Goal: Task Accomplishment & Management: Complete application form

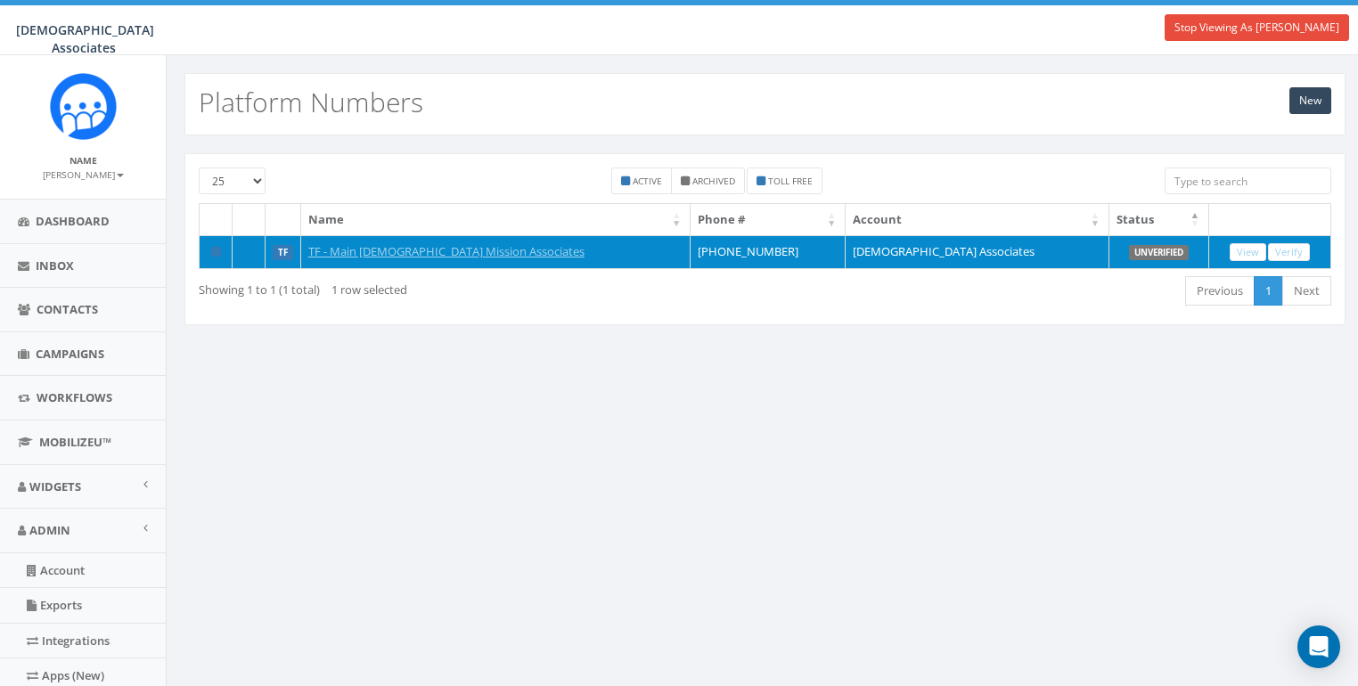
click at [382, 239] on td "TF - Main [DEMOGRAPHIC_DATA] Mission Associates" at bounding box center [496, 252] width 390 height 34
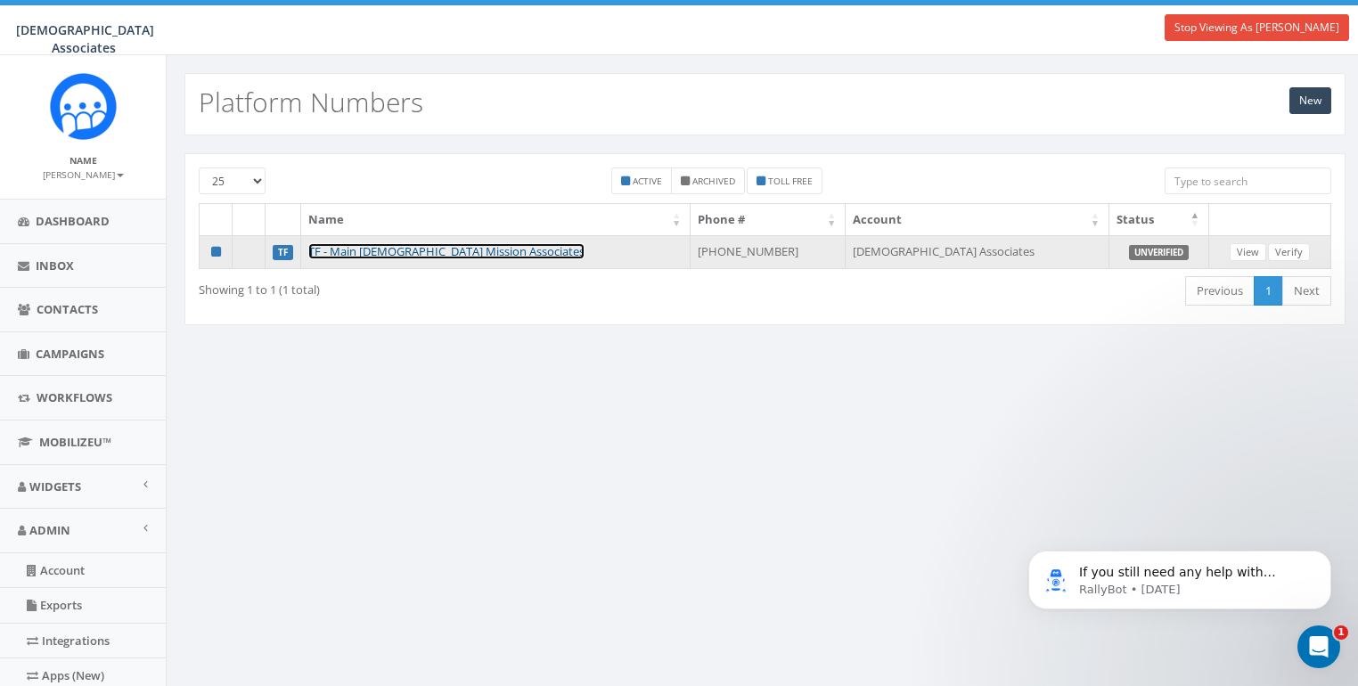
click at [378, 254] on link "TF - Main Franciscan Mission Associates" at bounding box center [446, 251] width 276 height 16
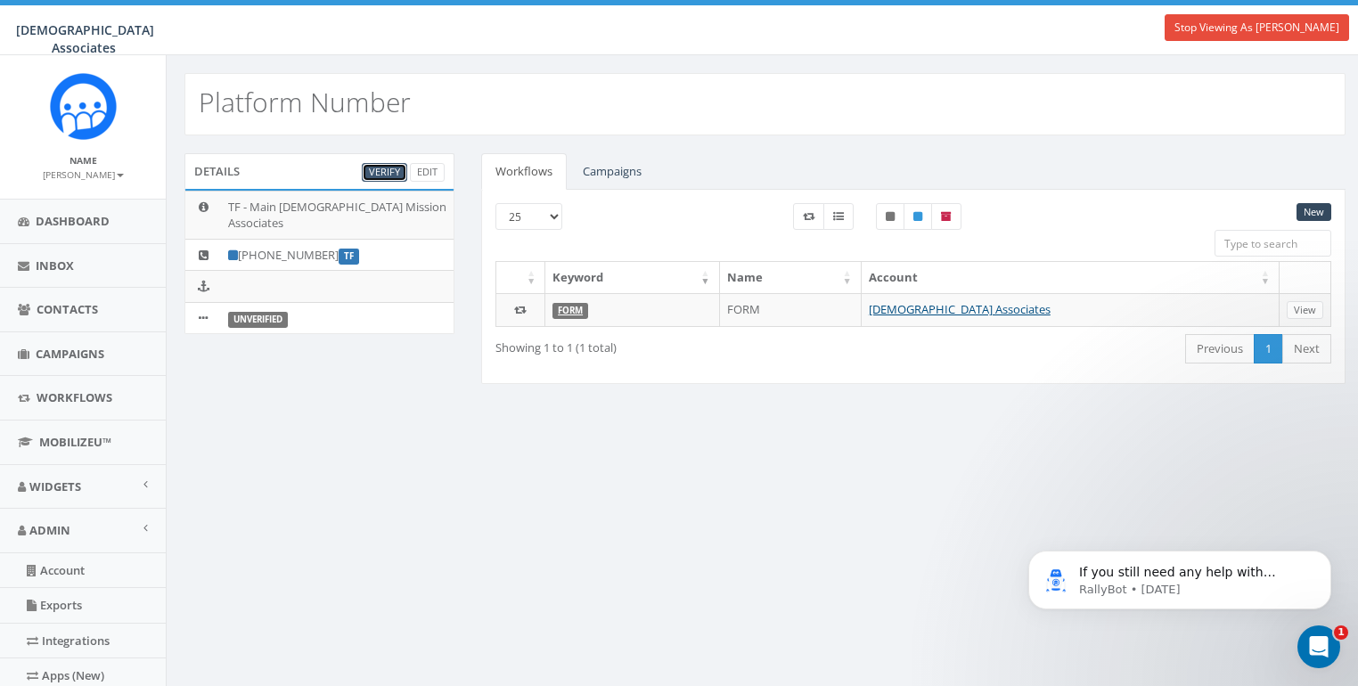
click at [385, 167] on link "Verify" at bounding box center [384, 172] width 45 height 19
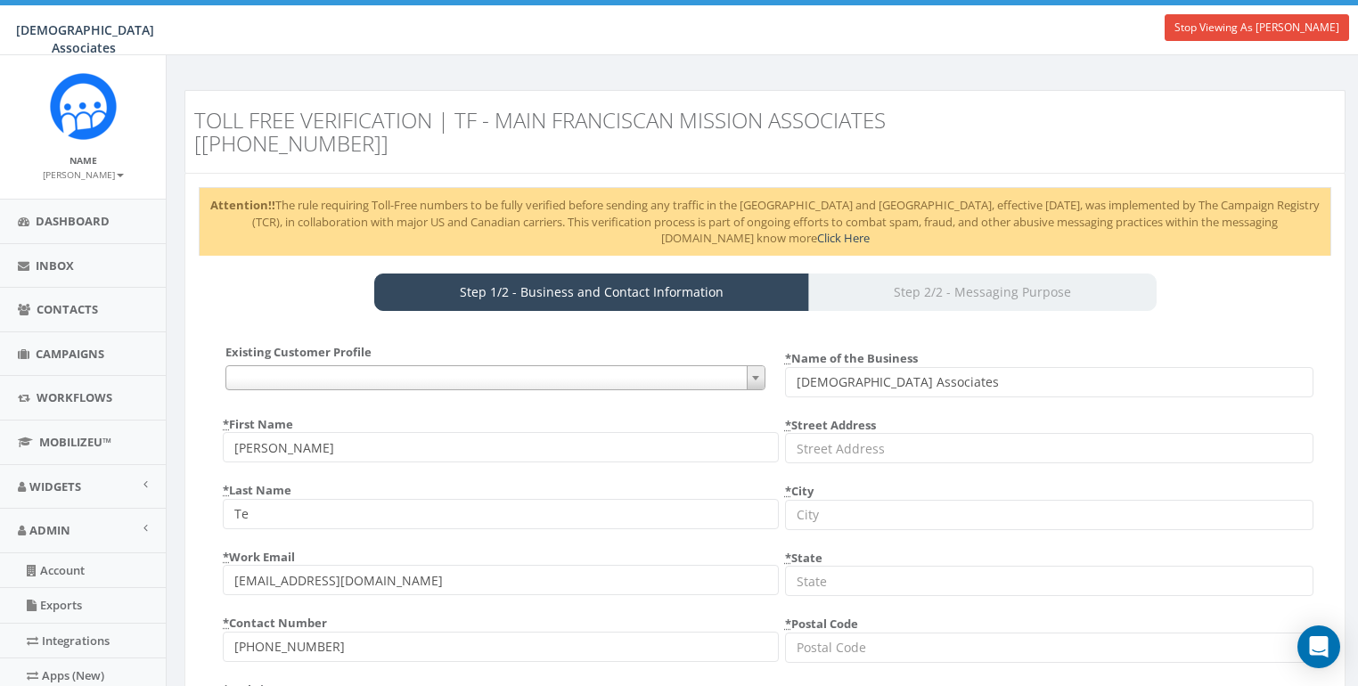
select select "US"
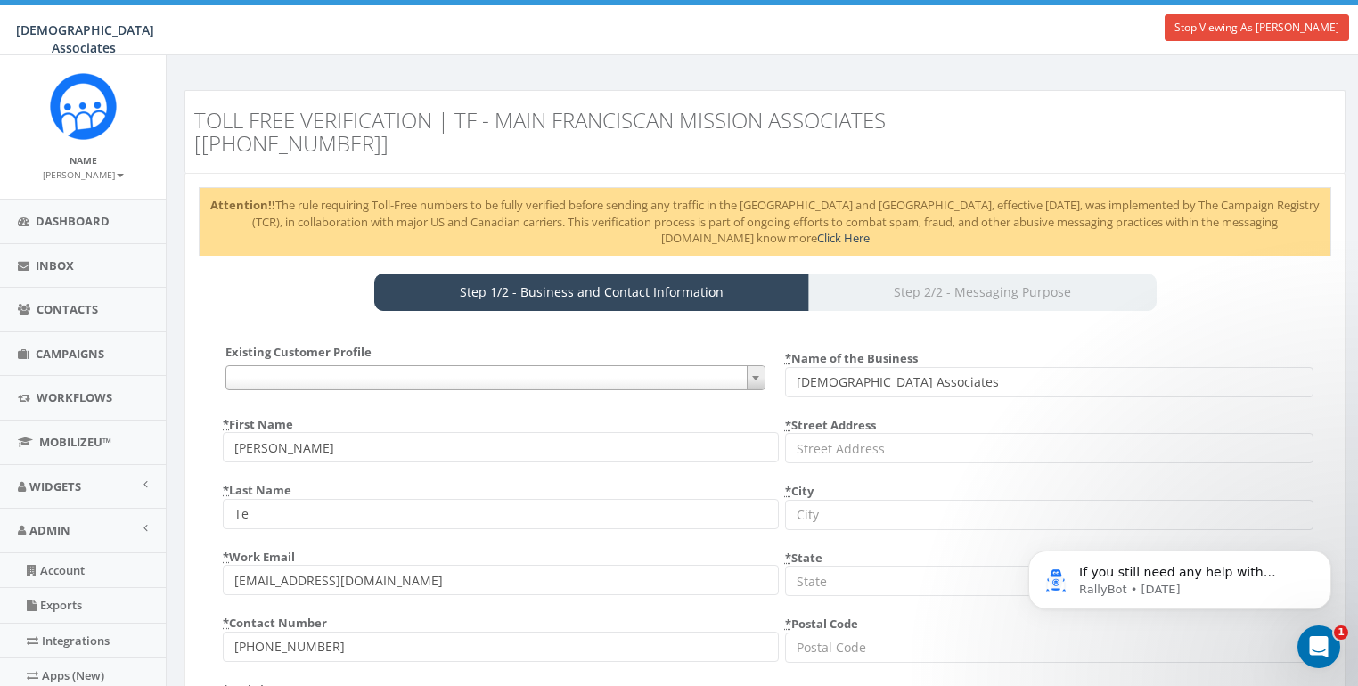
click at [327, 369] on span at bounding box center [495, 377] width 539 height 25
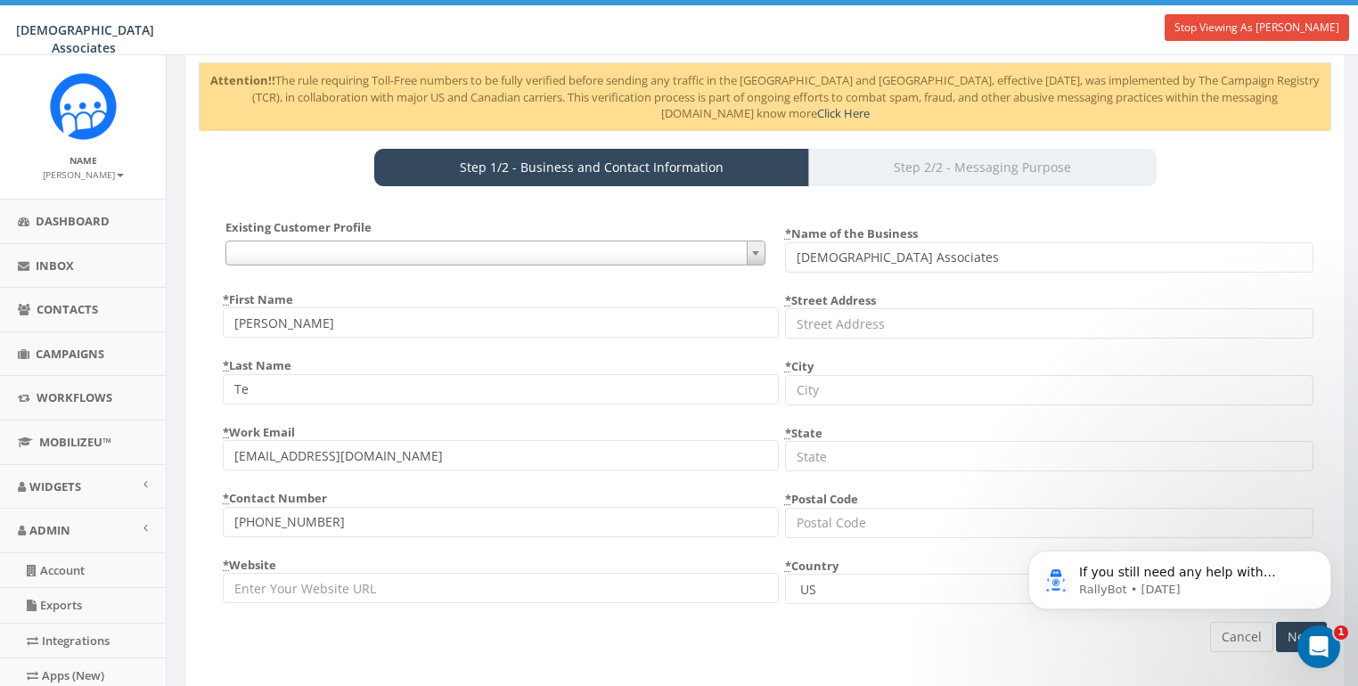
click at [316, 390] on input "Te" at bounding box center [500, 389] width 555 height 30
click at [200, 382] on div "Cancel Next" at bounding box center [765, 435] width 1151 height 433
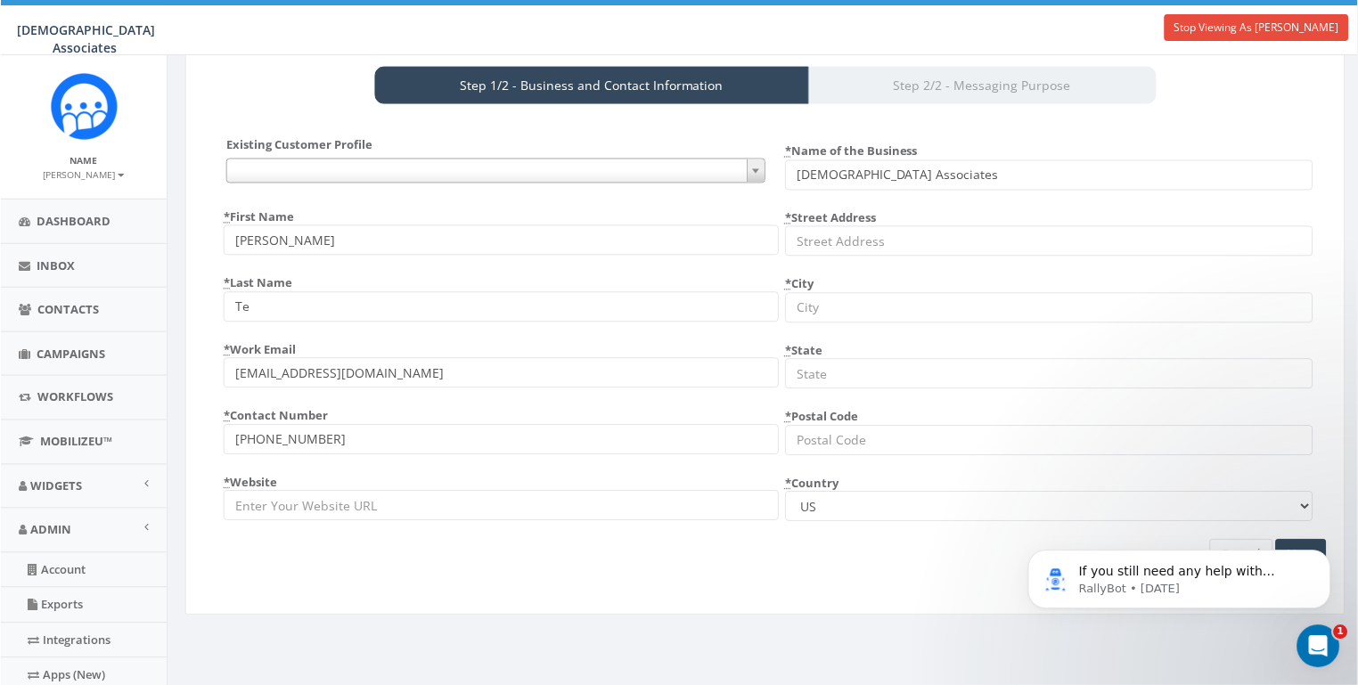
scroll to position [216, 0]
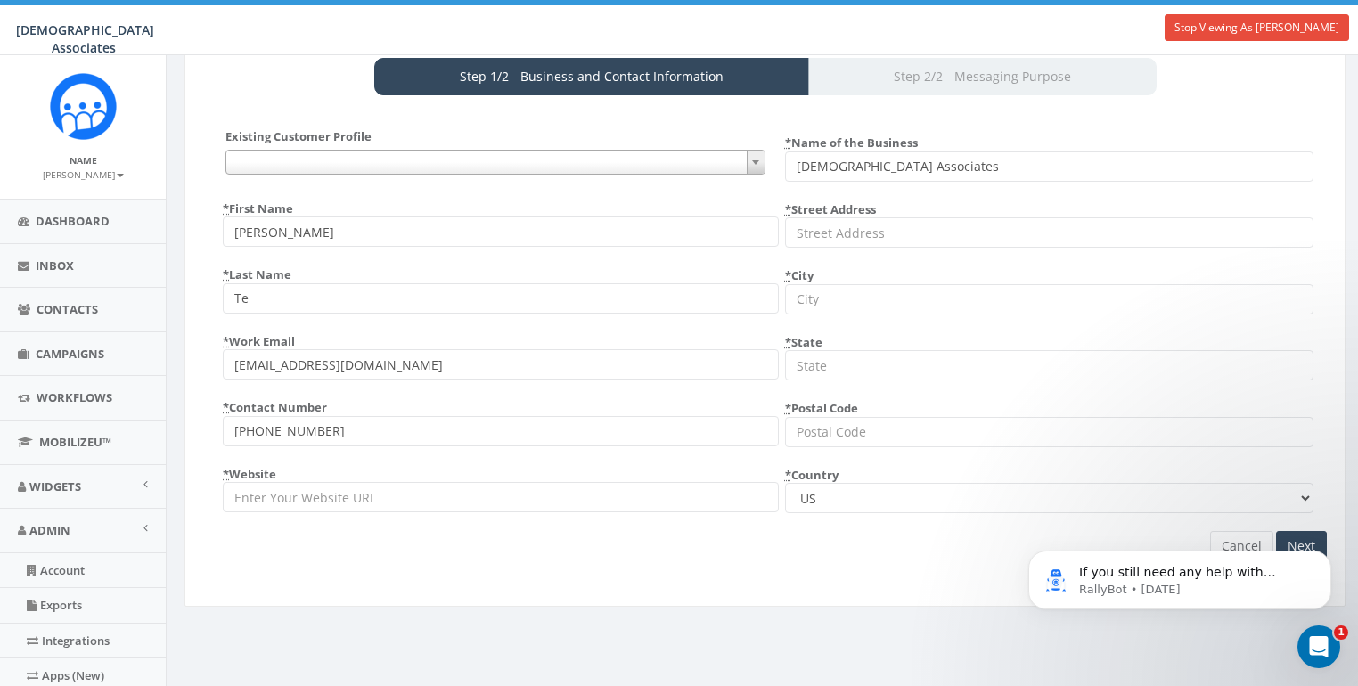
drag, startPoint x: 283, startPoint y: 362, endPoint x: 476, endPoint y: 362, distance: 192.5
click at [476, 362] on input "admin@franciscanmissionassoc.org" at bounding box center [500, 364] width 555 height 30
click at [318, 491] on input "* Website" at bounding box center [500, 497] width 555 height 30
paste input "https://franciscanmissionassoc.org/"
type input "https://franciscanmissionassoc.org/"
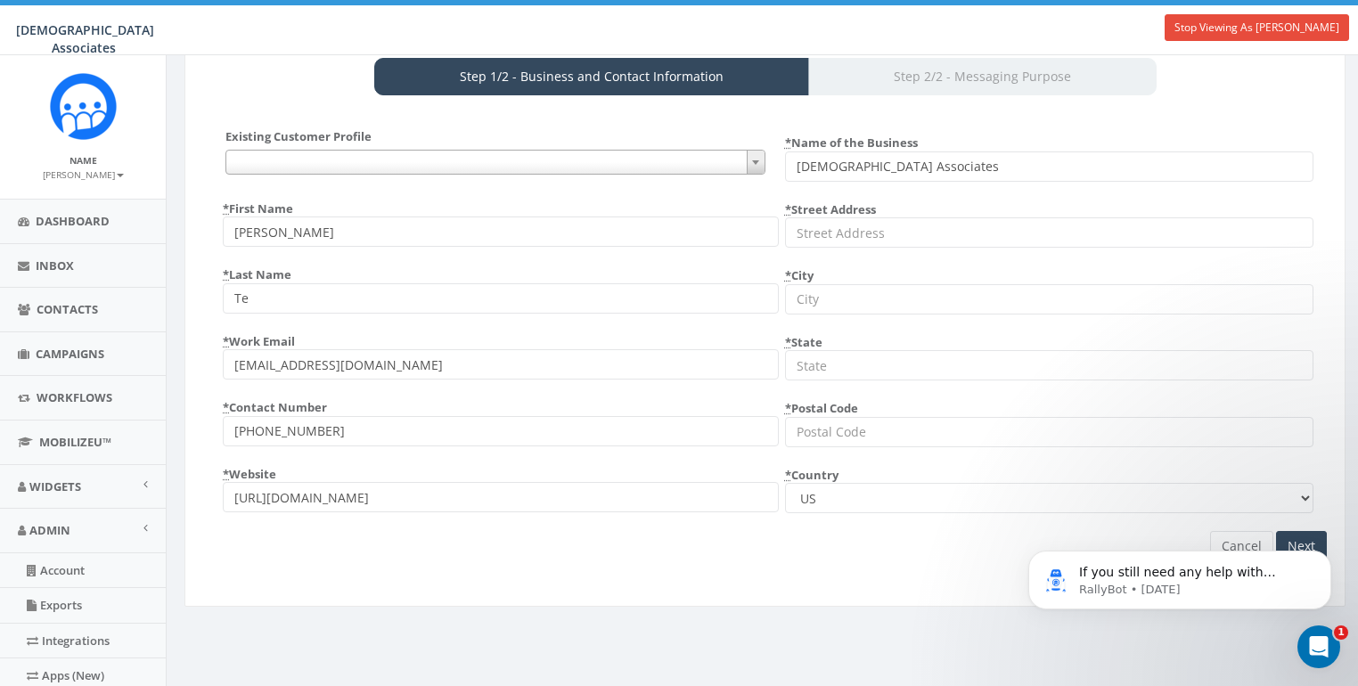
click at [482, 567] on div "Existing Customer Profile {} * First Name Alvin * Last Name Te * Work Email adm…" at bounding box center [765, 352] width 1133 height 482
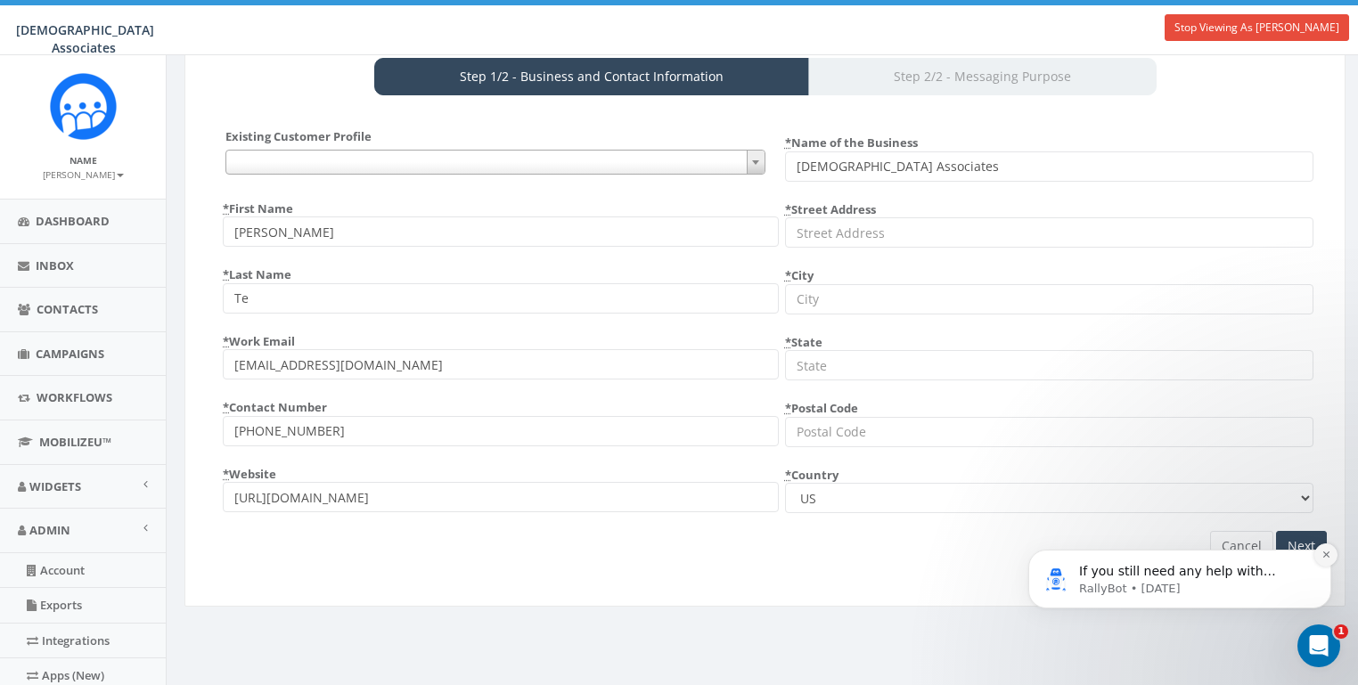
click at [1319, 548] on button "Dismiss notification" at bounding box center [1326, 555] width 23 height 23
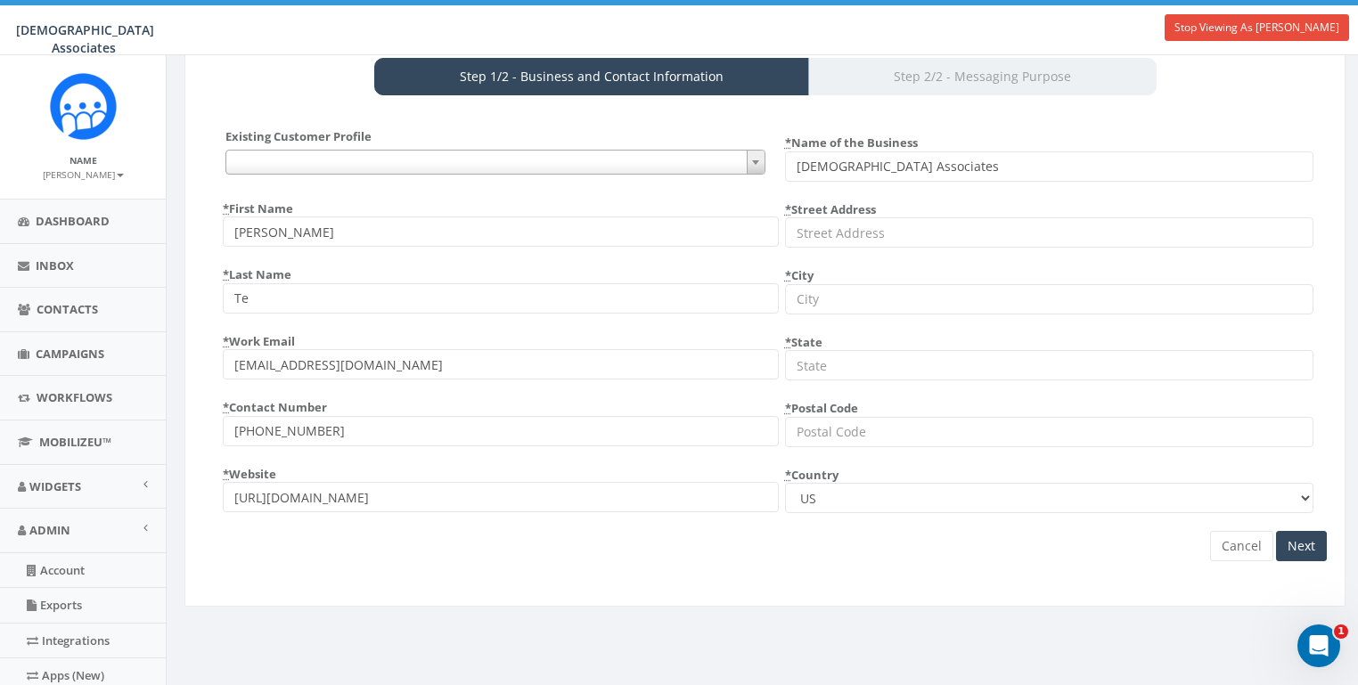
click at [830, 233] on input "* Street Address" at bounding box center [1049, 232] width 529 height 30
paste input "274-280 West Lincoln Ave."
type input "274-280 West Lincoln Ave."
click at [849, 359] on input "* State" at bounding box center [1049, 365] width 529 height 30
paste input "Mount Vernon, NY 10551-0598"
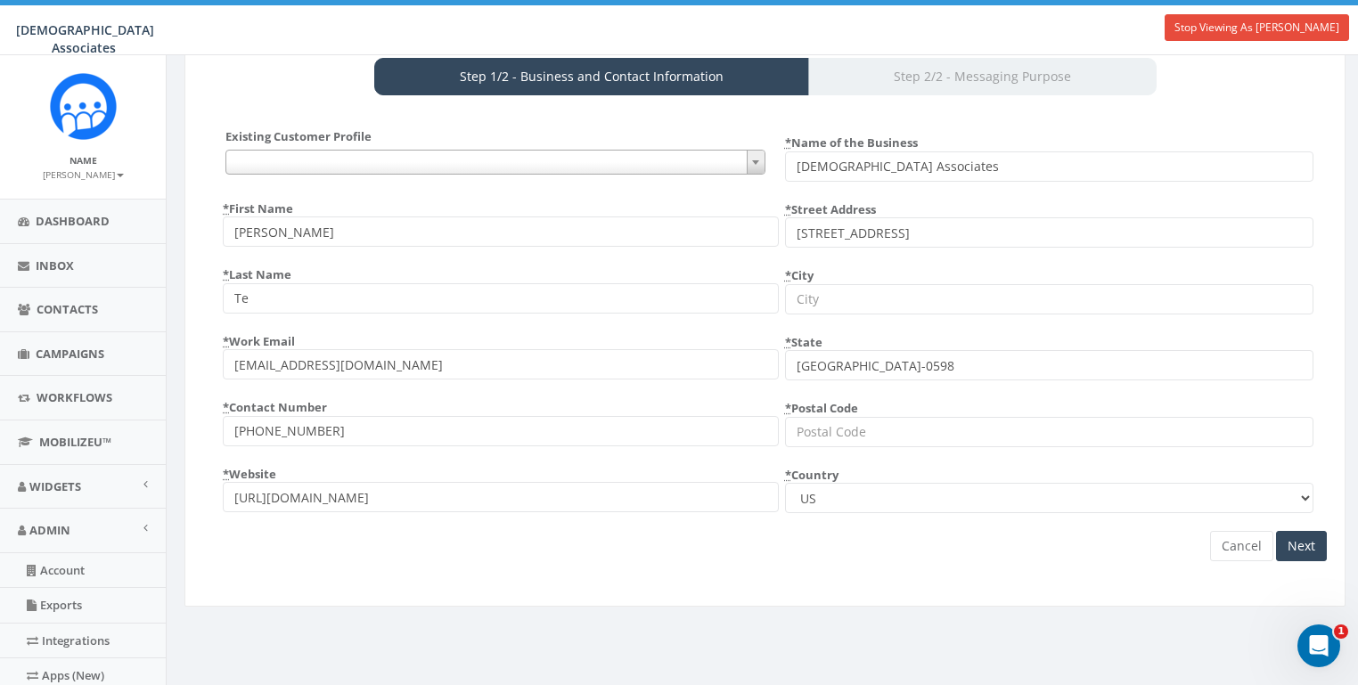
drag, startPoint x: 878, startPoint y: 358, endPoint x: 751, endPoint y: 360, distance: 127.5
click at [751, 360] on div "Existing Customer Profile {} * First Name Alvin * Last Name Te * Work Email adm…" at bounding box center [765, 327] width 1124 height 398
type input ", NY 10551-0598"
click at [795, 310] on input "* City" at bounding box center [1049, 299] width 529 height 30
paste input "Mount Vernon"
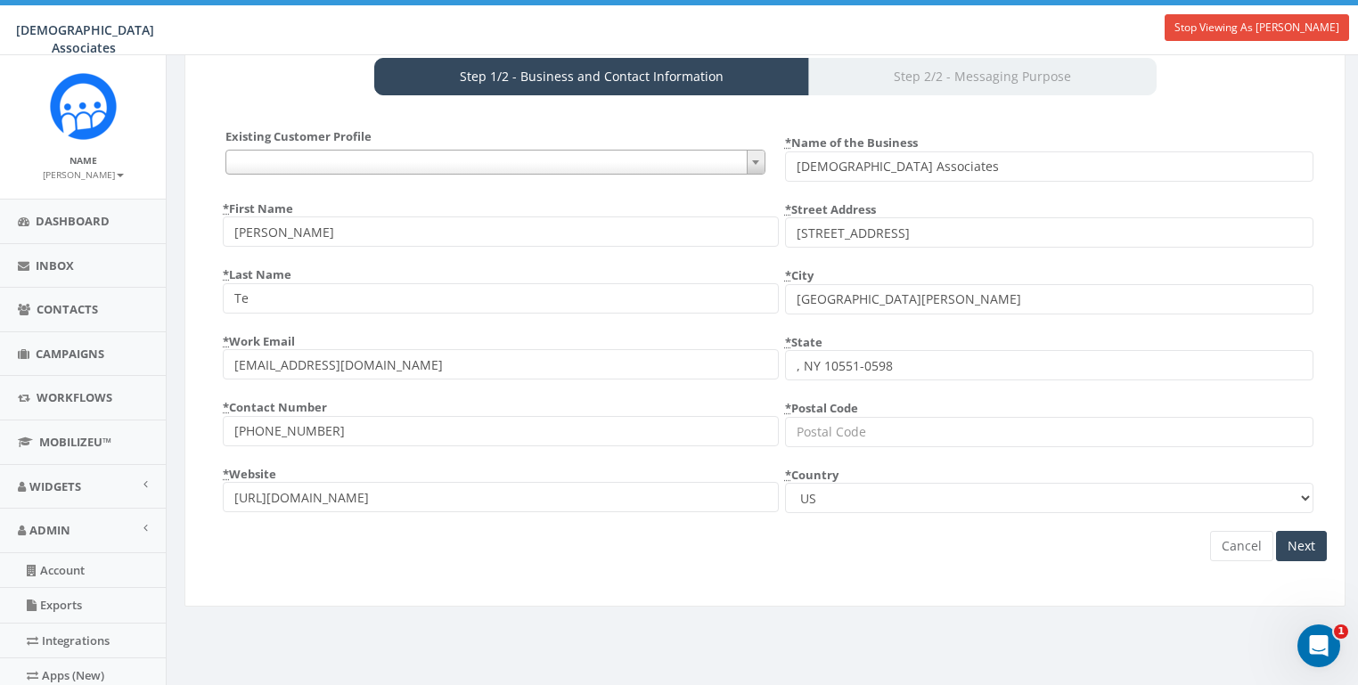
type input "Mount Vernon"
drag, startPoint x: 842, startPoint y: 595, endPoint x: 847, endPoint y: 508, distance: 86.6
click at [844, 588] on div "Attention!! The rule requiring Toll-Free numbers to be fully verified before se…" at bounding box center [765, 282] width 1161 height 650
click at [886, 385] on div "* Name of the Business Franciscan Mission Associates * Street Address 274-280 W…" at bounding box center [1047, 327] width 562 height 398
click at [821, 363] on input ", NY 10551-0598" at bounding box center [1049, 365] width 529 height 30
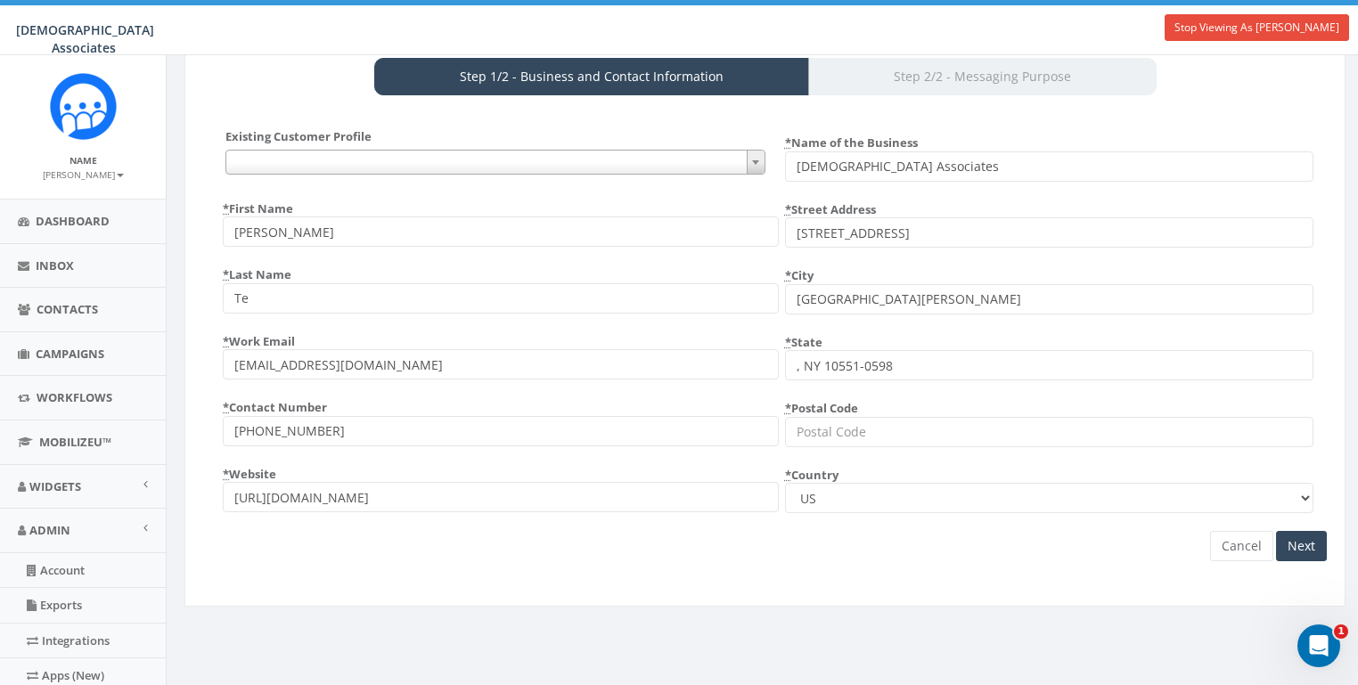
click at [880, 362] on input ", NY 10551-0598" at bounding box center [1049, 365] width 529 height 30
click at [913, 363] on input ", NY 10551-0598" at bounding box center [1049, 365] width 529 height 30
type input "NY"
click at [894, 587] on div "Existing Customer Profile {} * First Name Alvin * Last Name Te * Work Email adm…" at bounding box center [765, 352] width 1133 height 482
click at [858, 445] on input "* Postal Code" at bounding box center [1049, 432] width 529 height 30
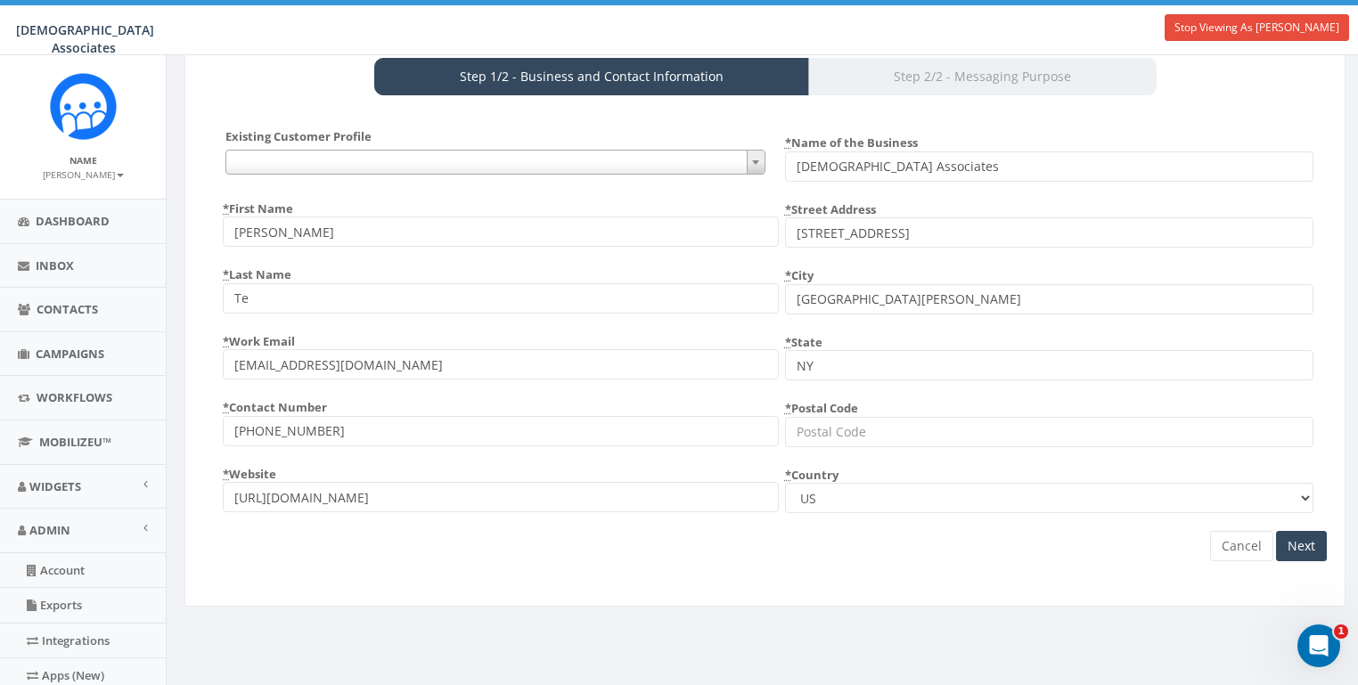
paste input "10551-0598"
type input "10551-0598"
click at [864, 589] on div "Existing Customer Profile {} * First Name Alvin * Last Name Te * Work Email adm…" at bounding box center [765, 352] width 1133 height 482
click at [1312, 537] on input "Next" at bounding box center [1301, 546] width 51 height 30
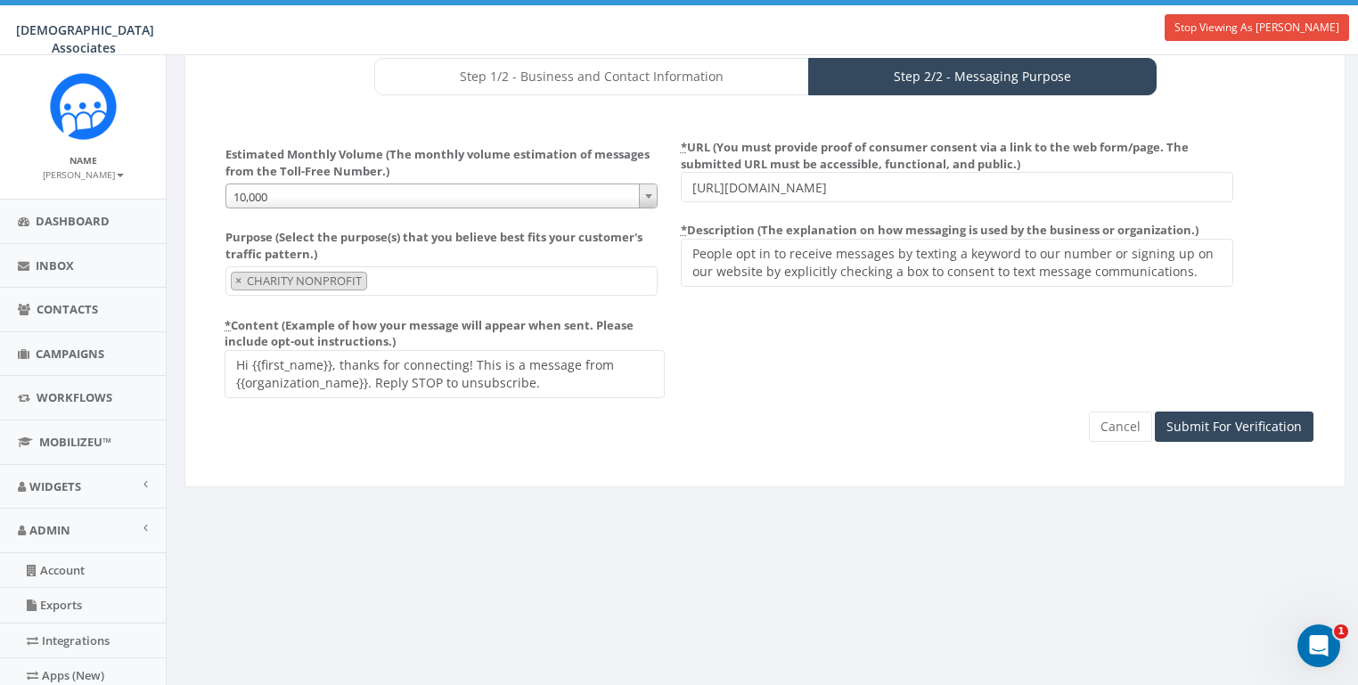
click at [282, 199] on span "10,000" at bounding box center [441, 197] width 431 height 25
click at [680, 385] on div "Purpose (Select the purpose(s) that you believe best fits your customer's traff…" at bounding box center [765, 314] width 1124 height 196
click at [810, 186] on input "https://rlly.cc/form" at bounding box center [957, 187] width 553 height 30
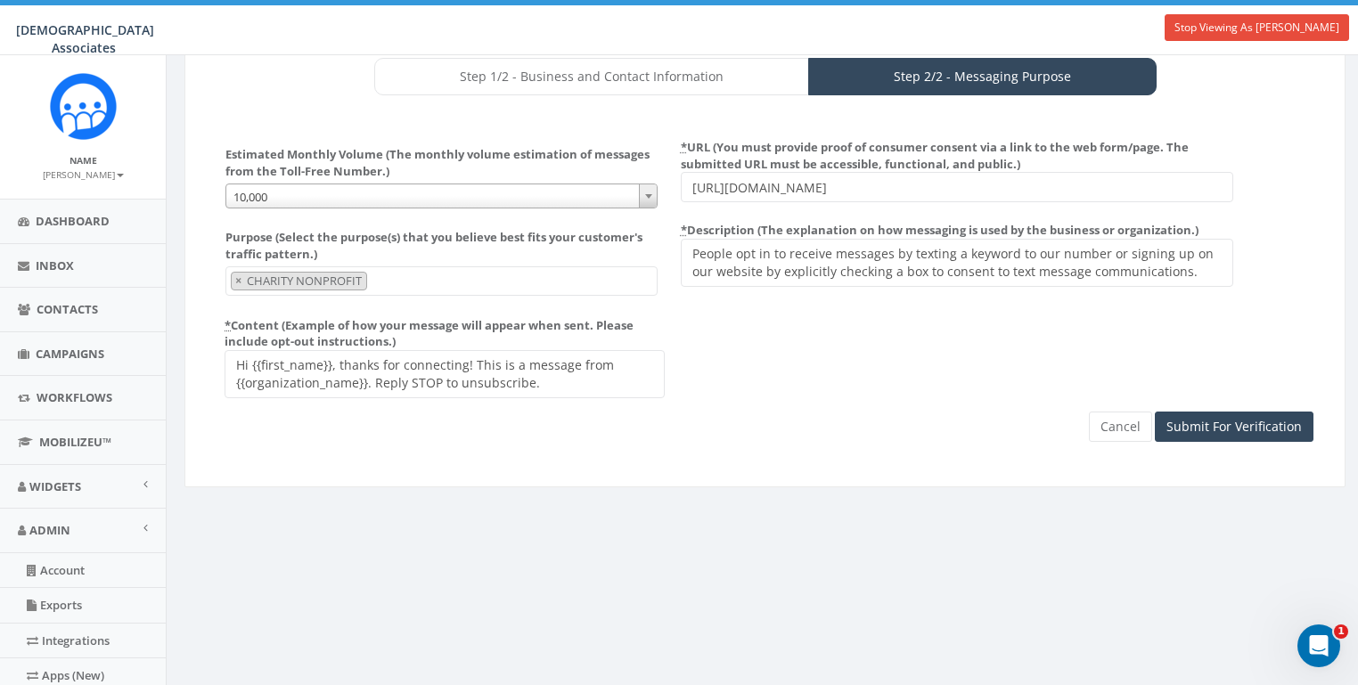
click at [883, 352] on div "Purpose (Select the purpose(s) that you believe best fits your customer's traff…" at bounding box center [765, 314] width 1124 height 196
click at [825, 258] on textarea "People opt in to receive messages by texting a keyword to our number or signing…" at bounding box center [957, 263] width 553 height 48
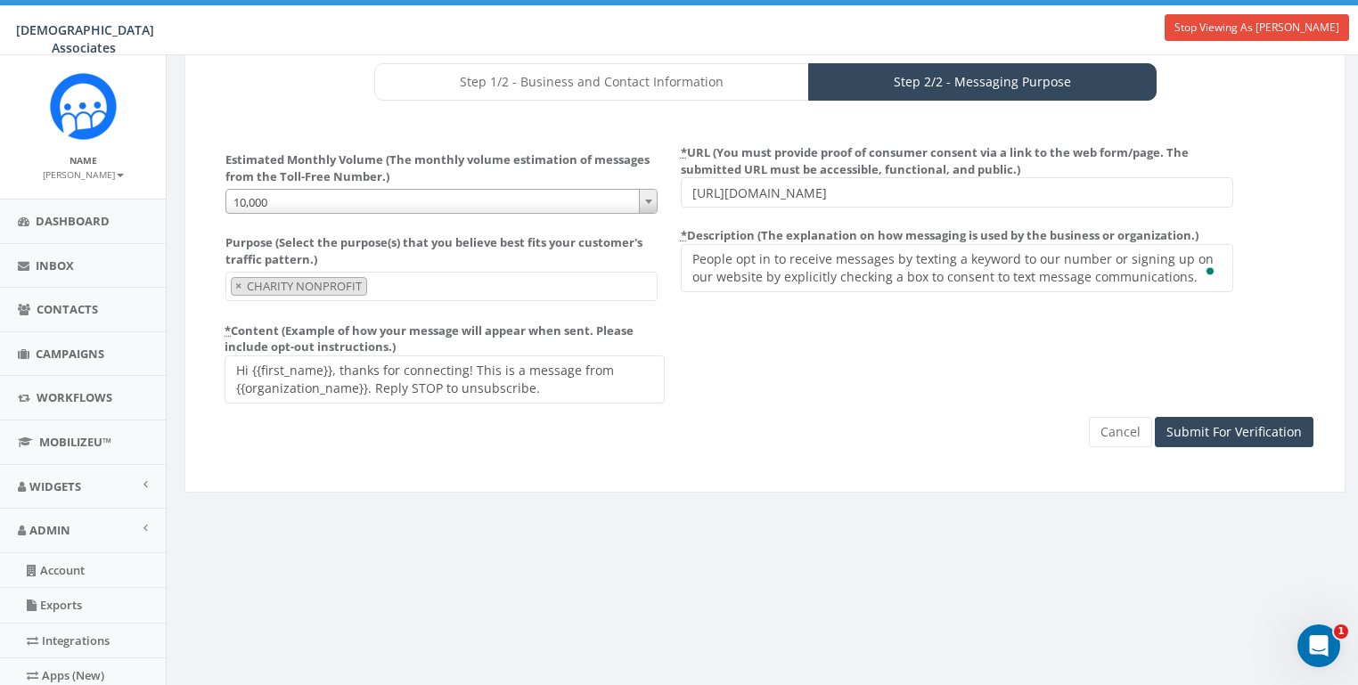
scroll to position [214, 0]
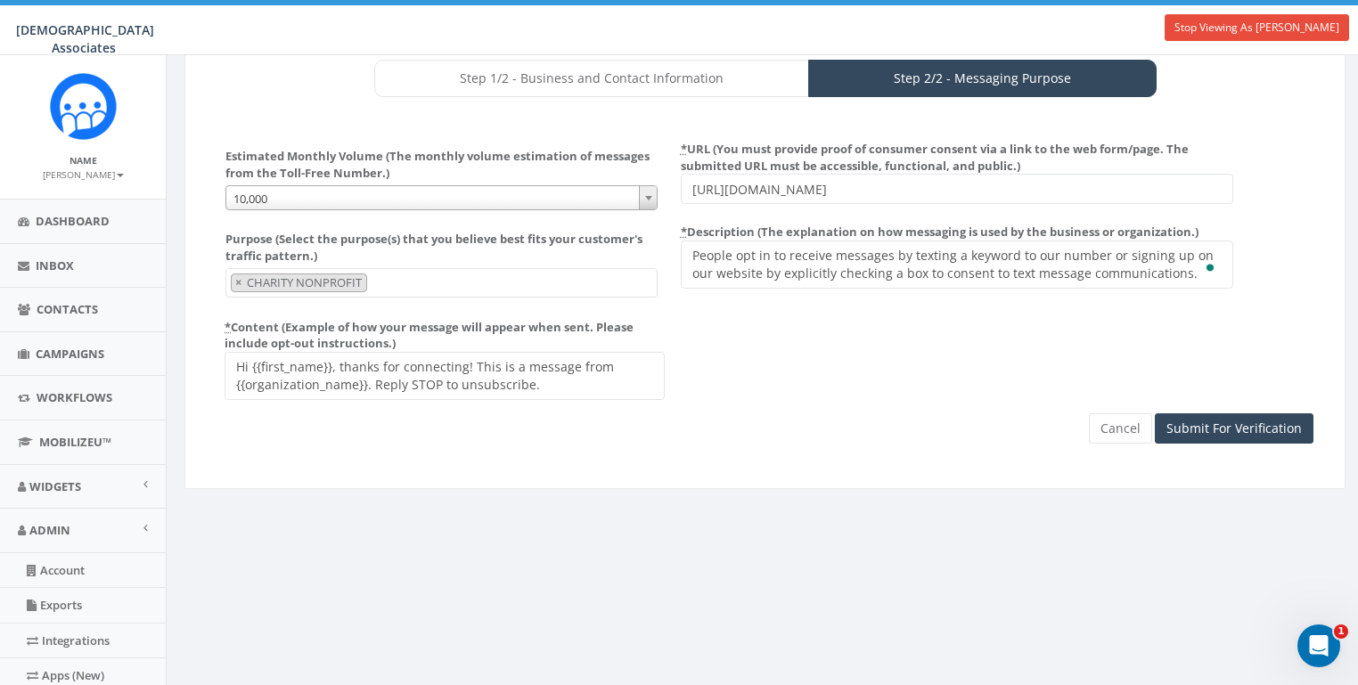
click at [1170, 275] on textarea "People opt in to receive messages by texting a keyword to our number or signing…" at bounding box center [957, 265] width 553 height 48
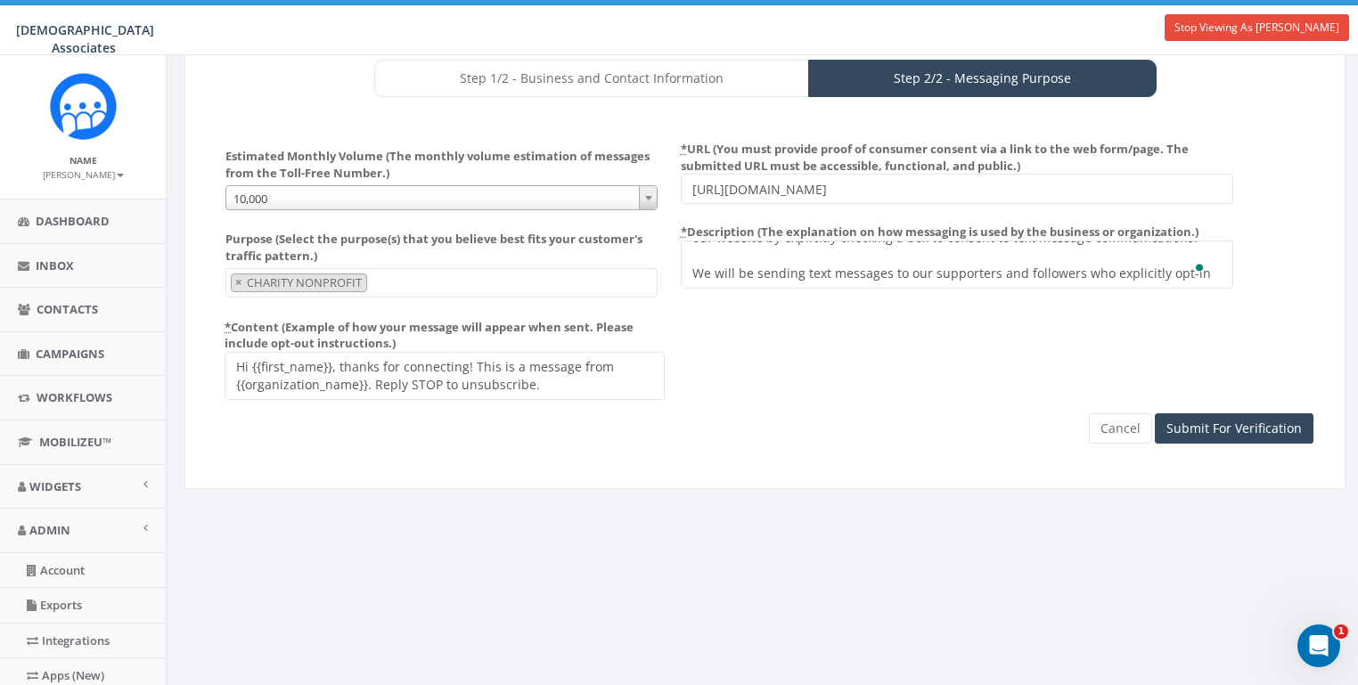
click at [1150, 274] on textarea "People opt in to receive messages by texting a keyword to our number or signing…" at bounding box center [957, 265] width 553 height 48
type textarea "People opt in to receive messages by texting a keyword to our number or signing…"
click at [783, 423] on div "Cancel Submit For Verification" at bounding box center [765, 289] width 1097 height 309
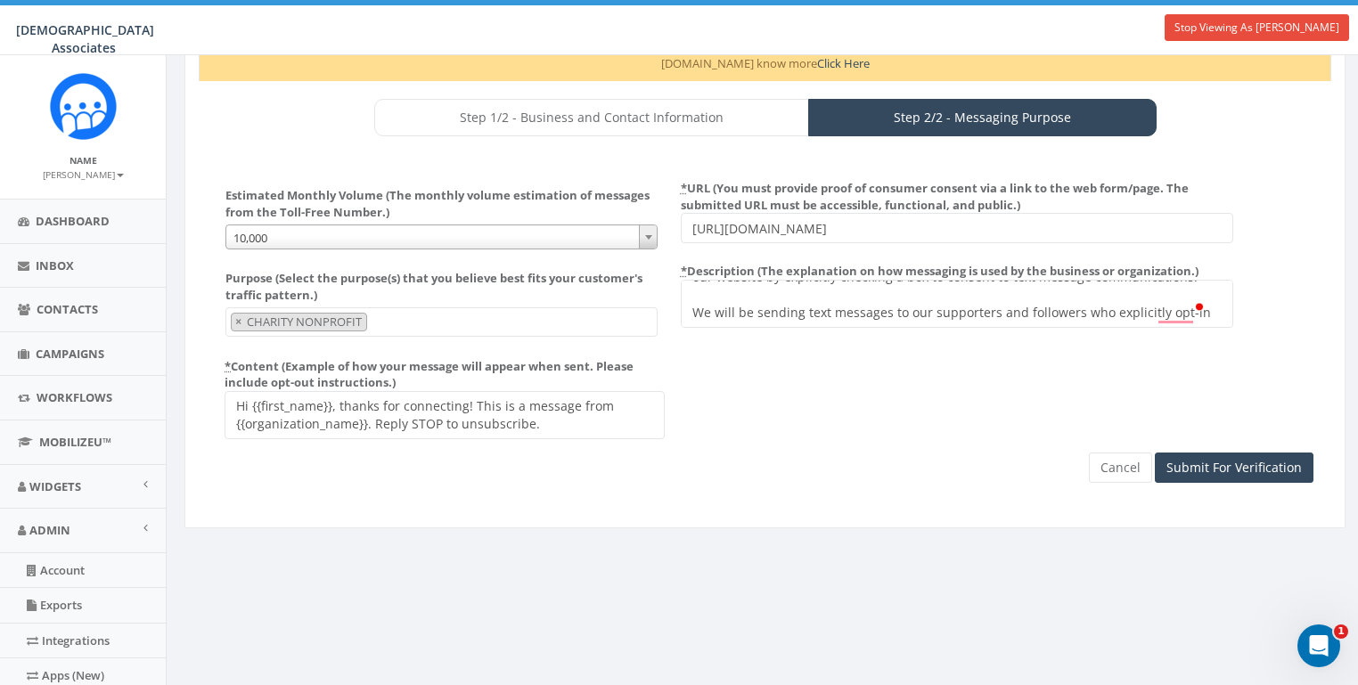
scroll to position [160, 0]
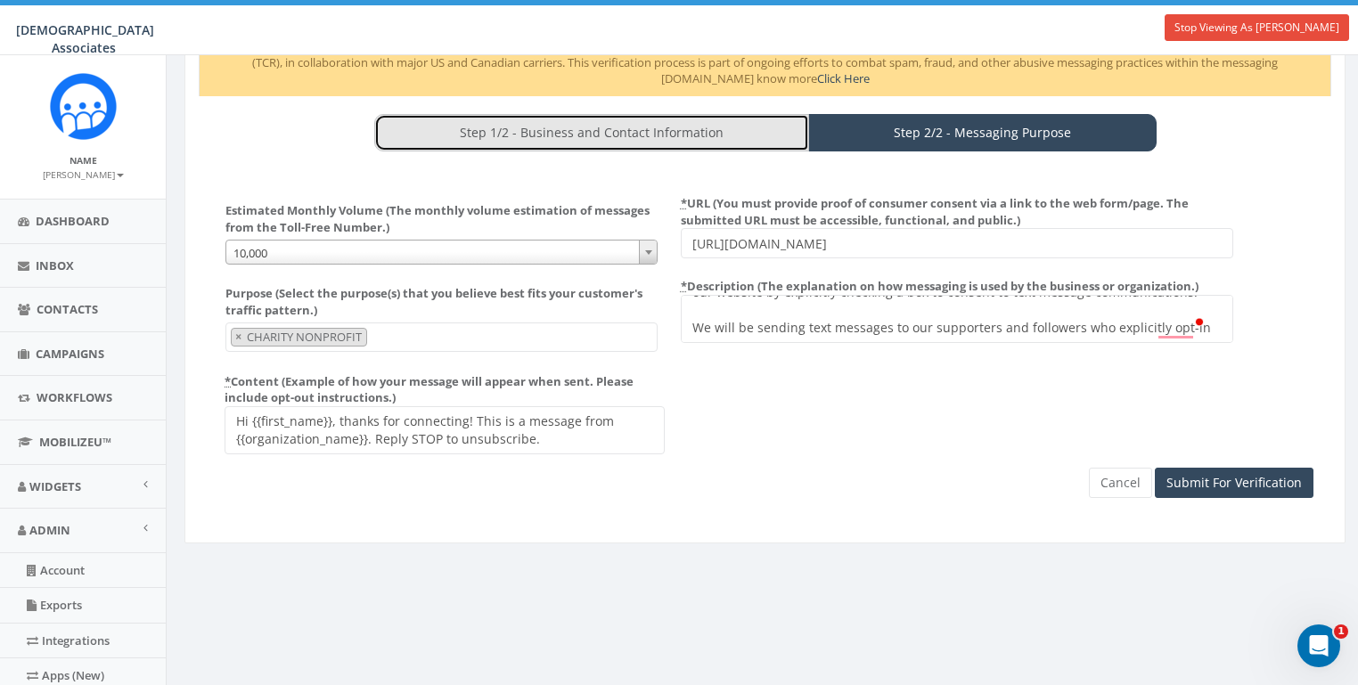
click at [638, 134] on link "Step 1/2 - Business and Contact Information" at bounding box center [591, 132] width 435 height 37
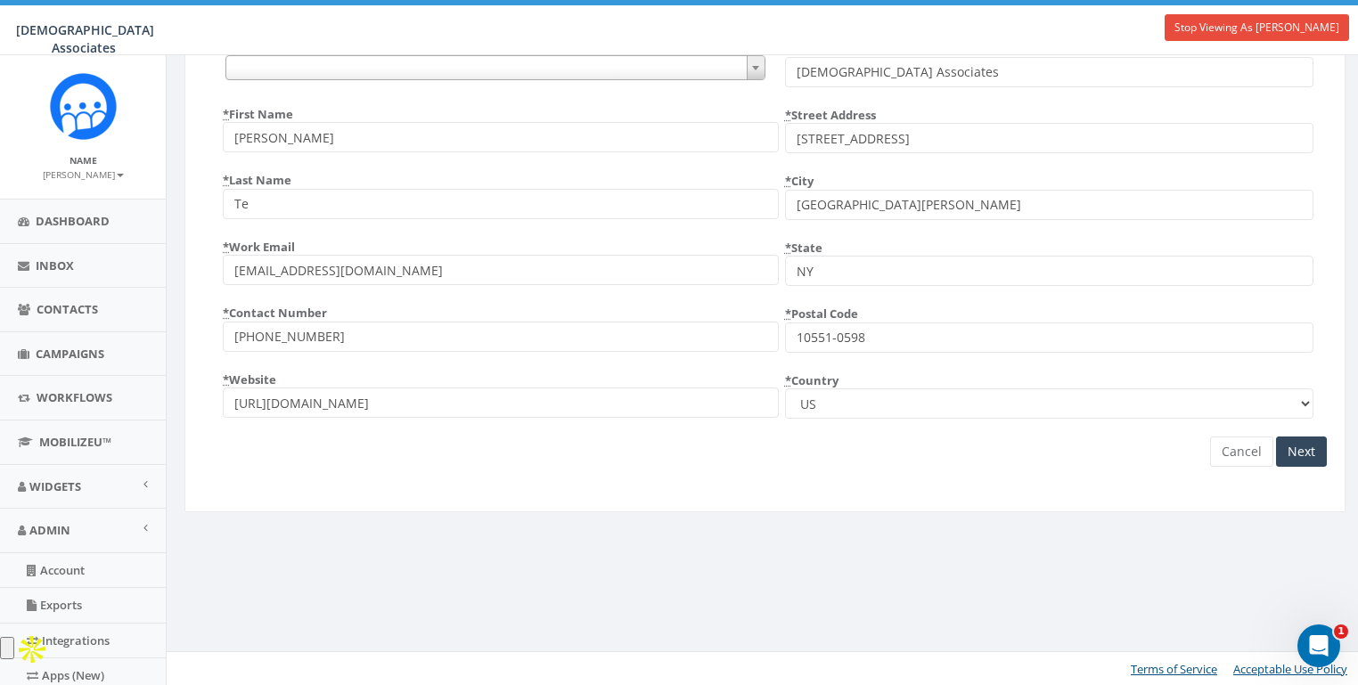
scroll to position [0, 0]
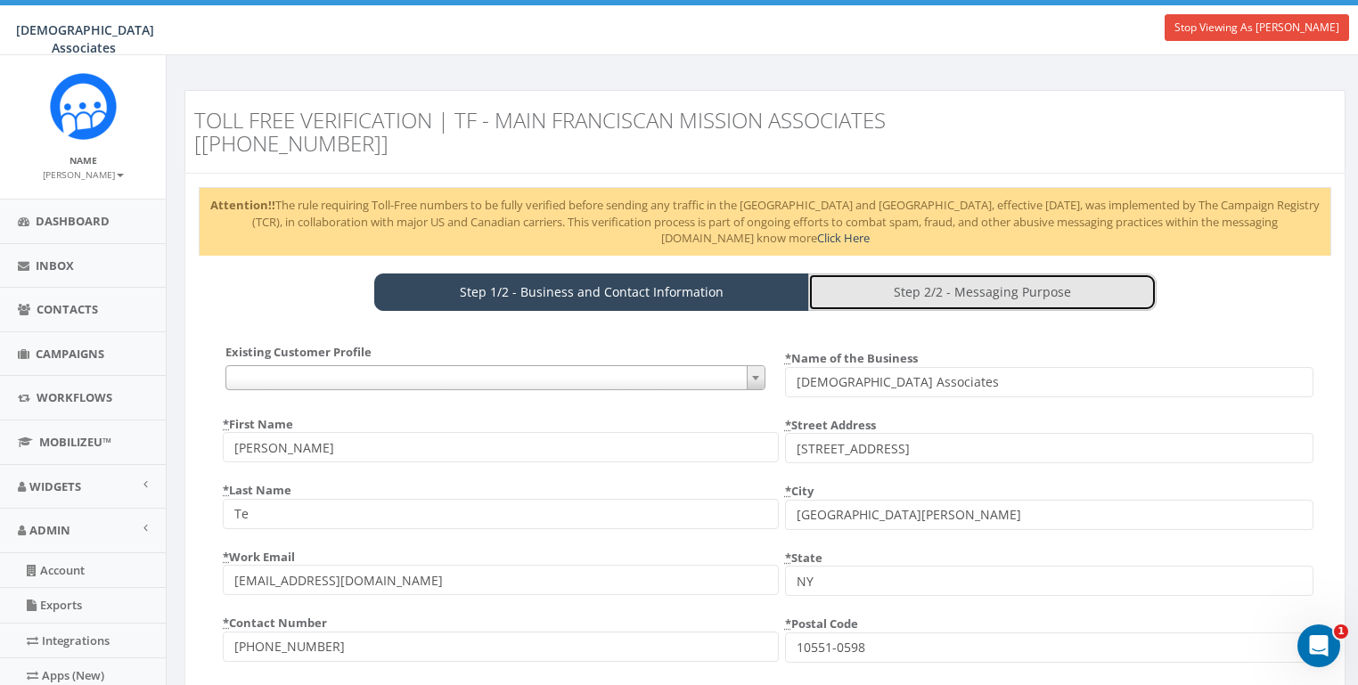
click at [971, 297] on link "Step 2/2 - Messaging Purpose" at bounding box center [982, 292] width 349 height 37
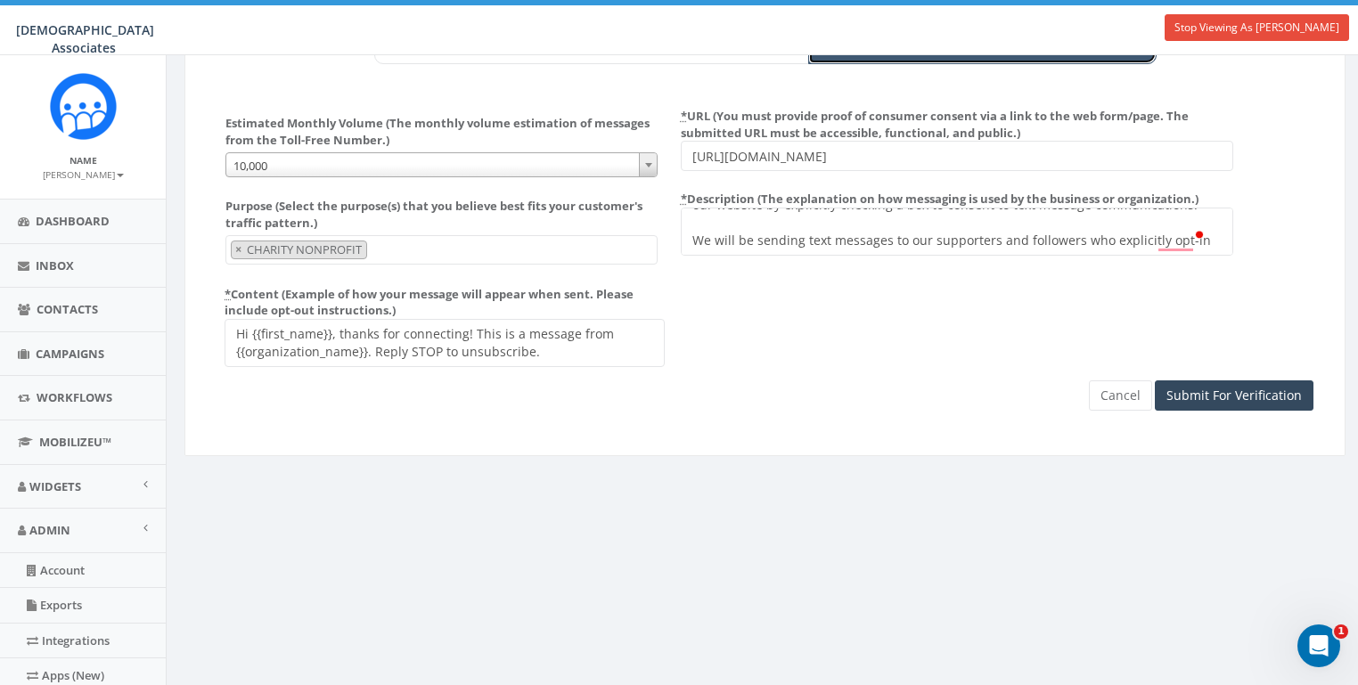
scroll to position [283, 0]
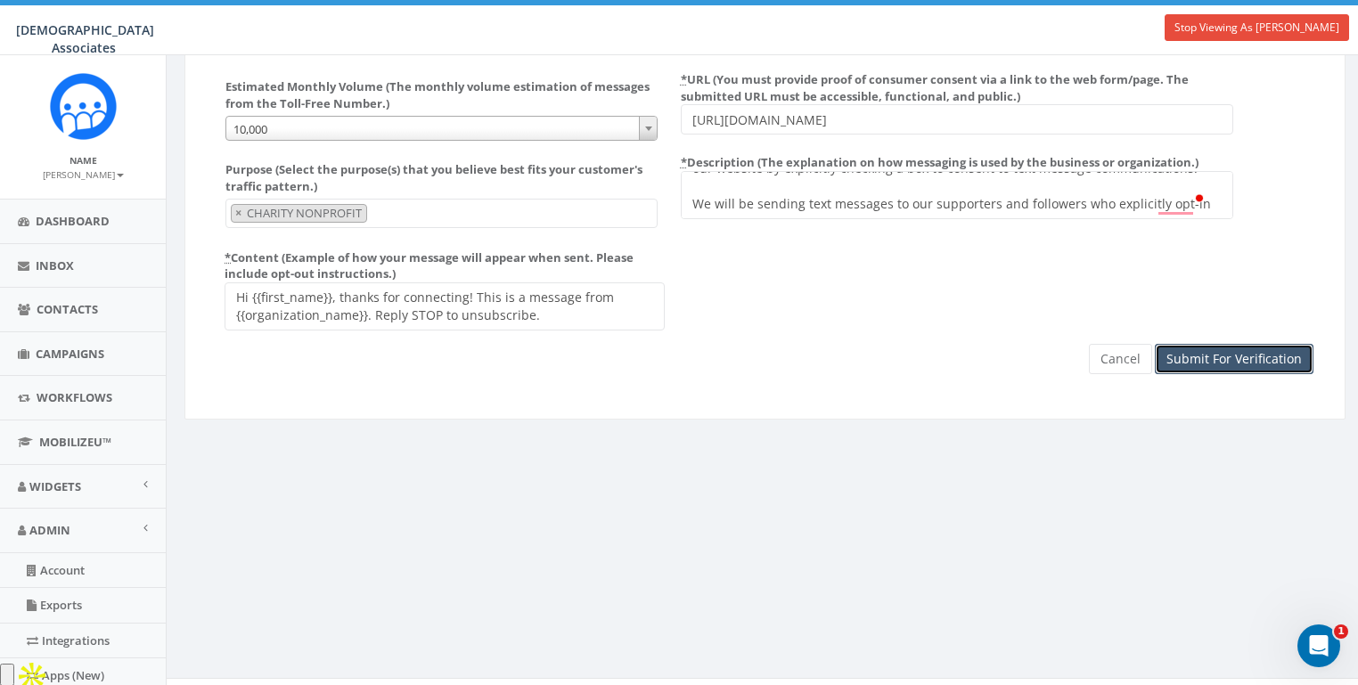
click at [1218, 363] on input "Submit For Verification" at bounding box center [1234, 359] width 159 height 30
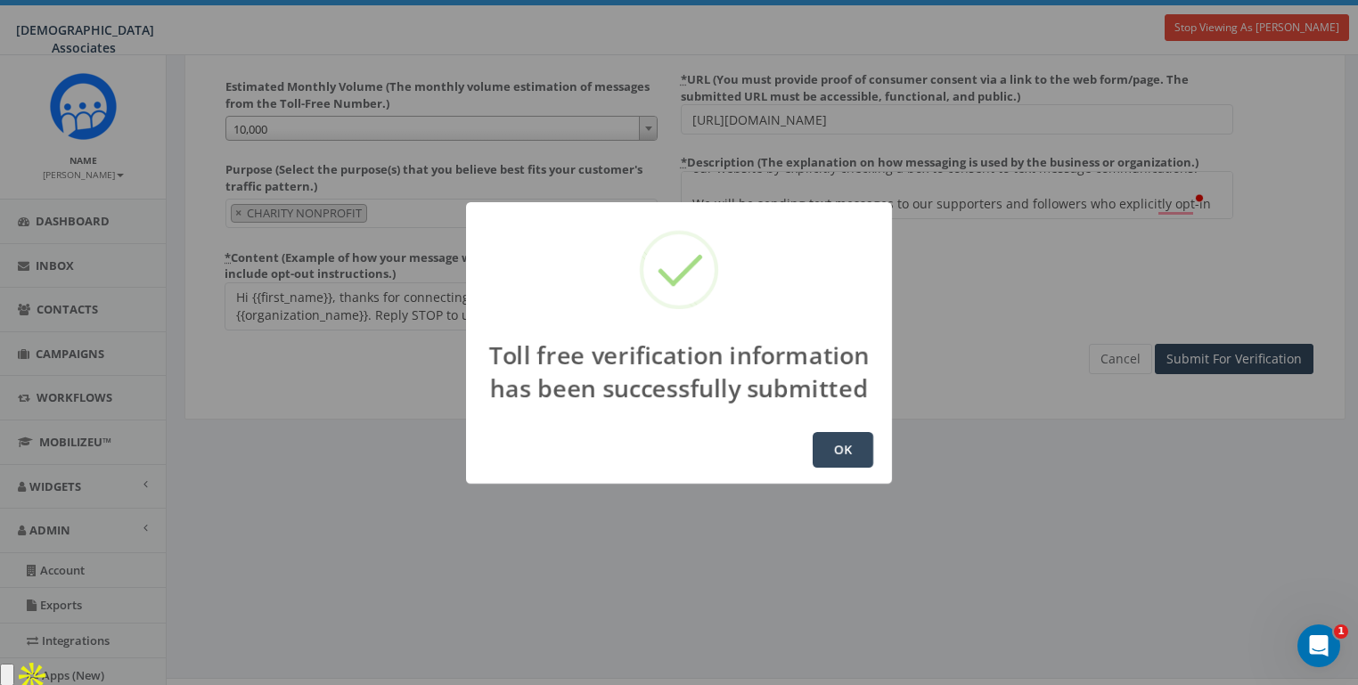
click at [866, 467] on button "OK" at bounding box center [843, 450] width 61 height 36
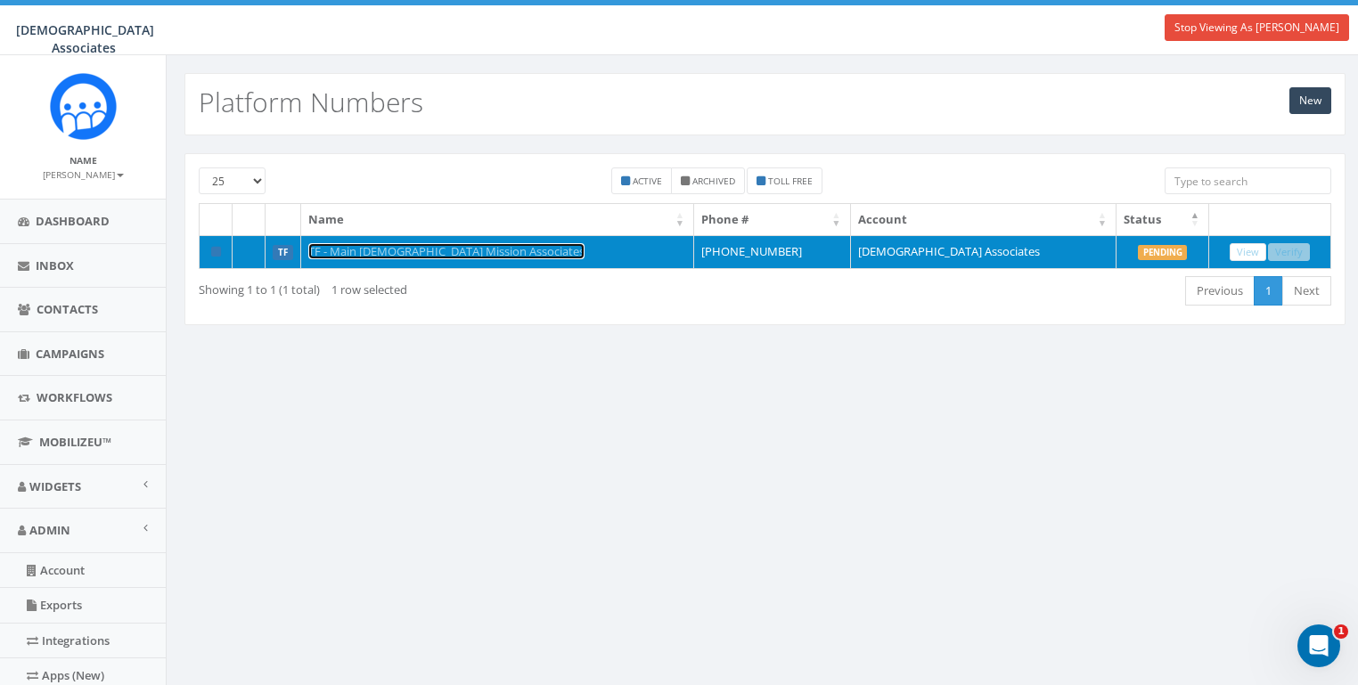
click at [475, 244] on link "TF - Main Franciscan Mission Associates" at bounding box center [446, 251] width 276 height 16
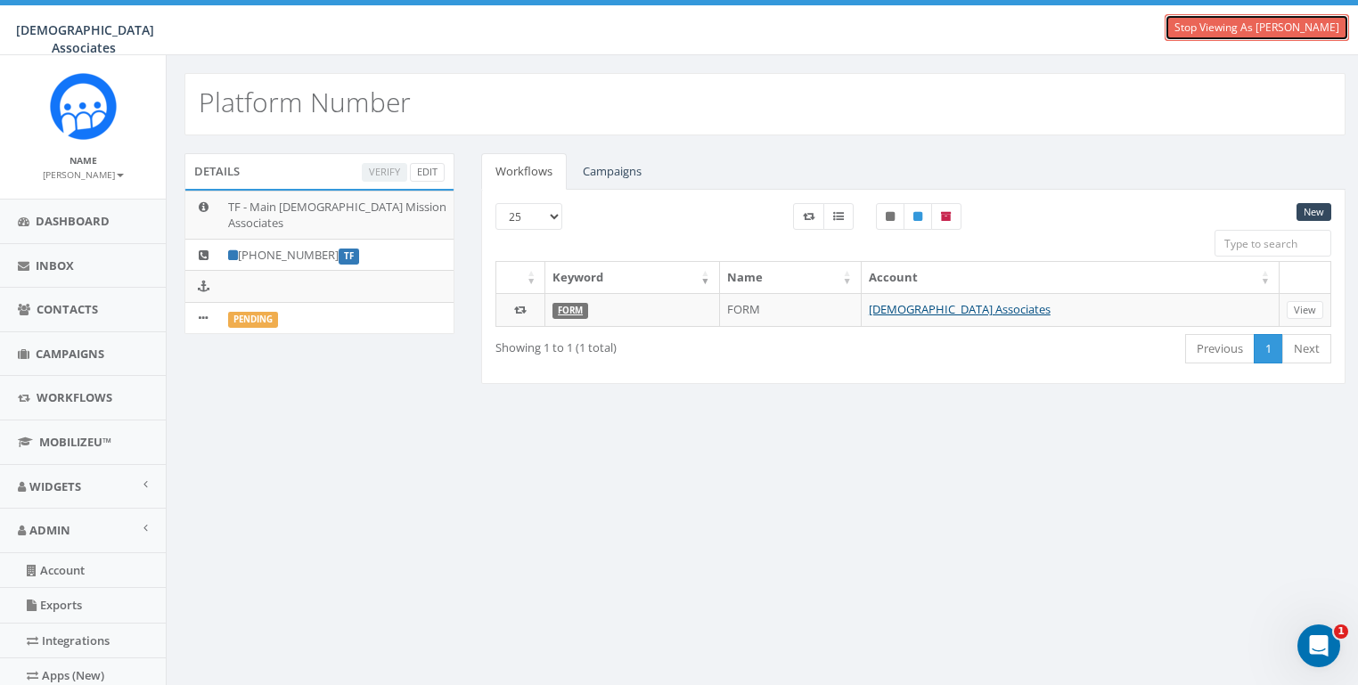
click at [1276, 24] on link "Stop Viewing As Alvin Te" at bounding box center [1257, 27] width 185 height 27
